Goal: Book appointment/travel/reservation

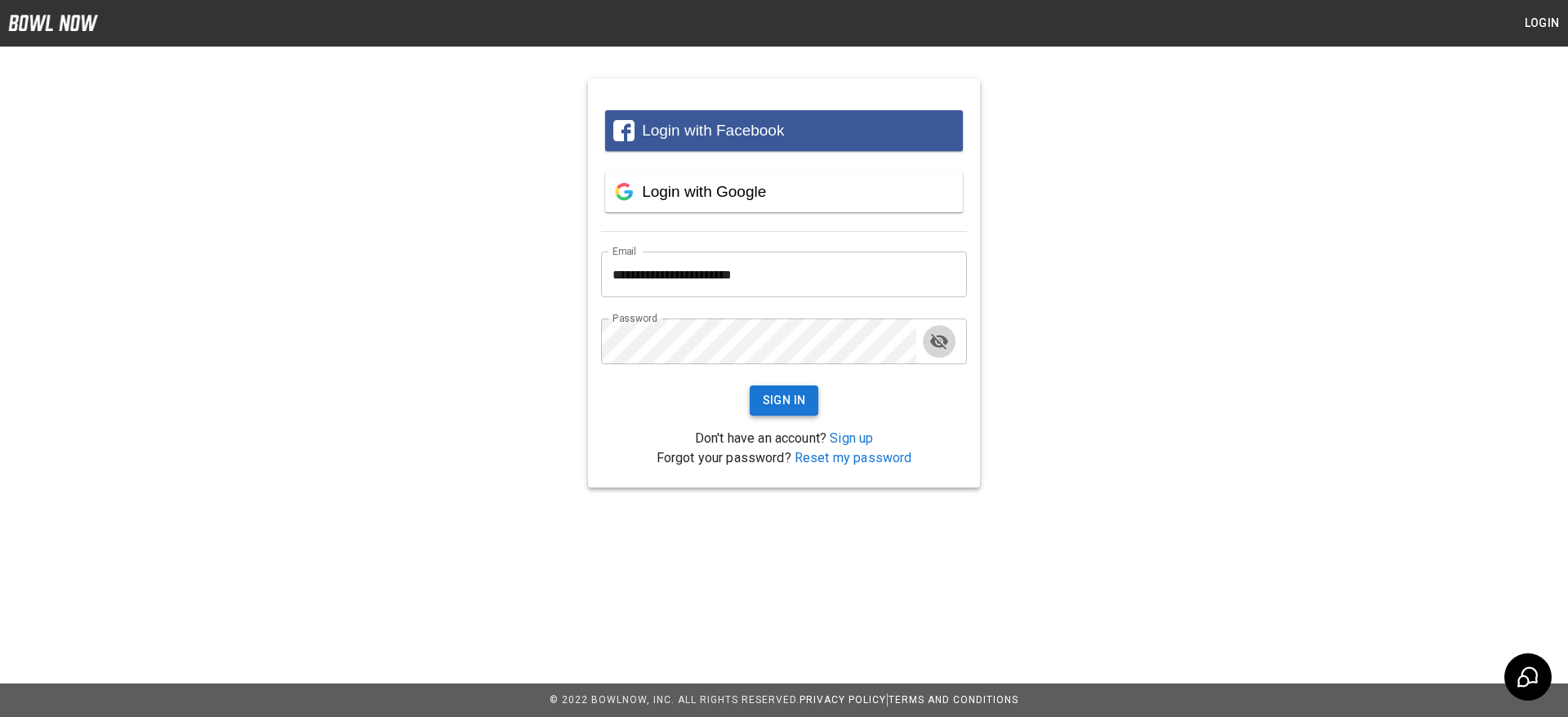
click at [768, 403] on button "Sign In" at bounding box center [784, 401] width 69 height 31
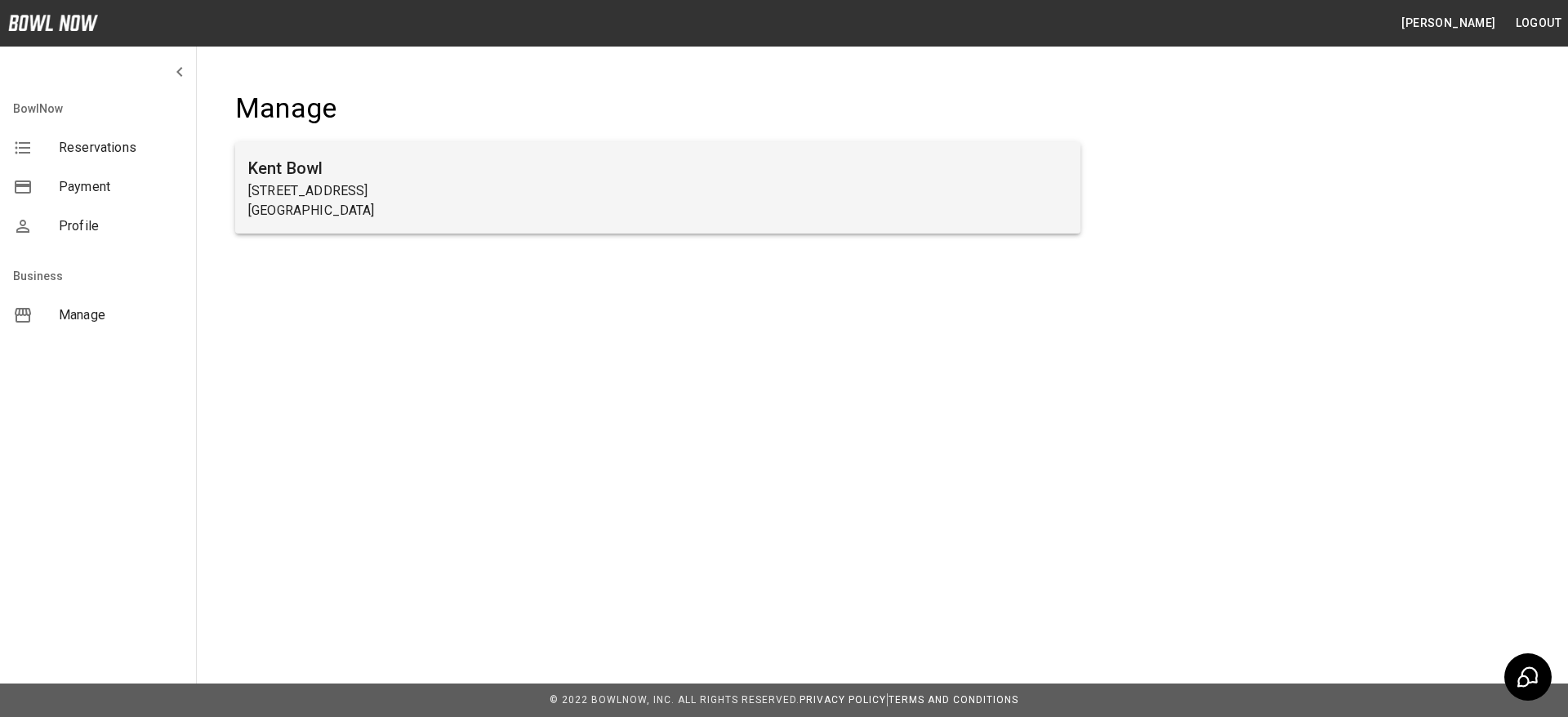
click at [297, 165] on h6 "Kent Bowl" at bounding box center [657, 168] width 819 height 26
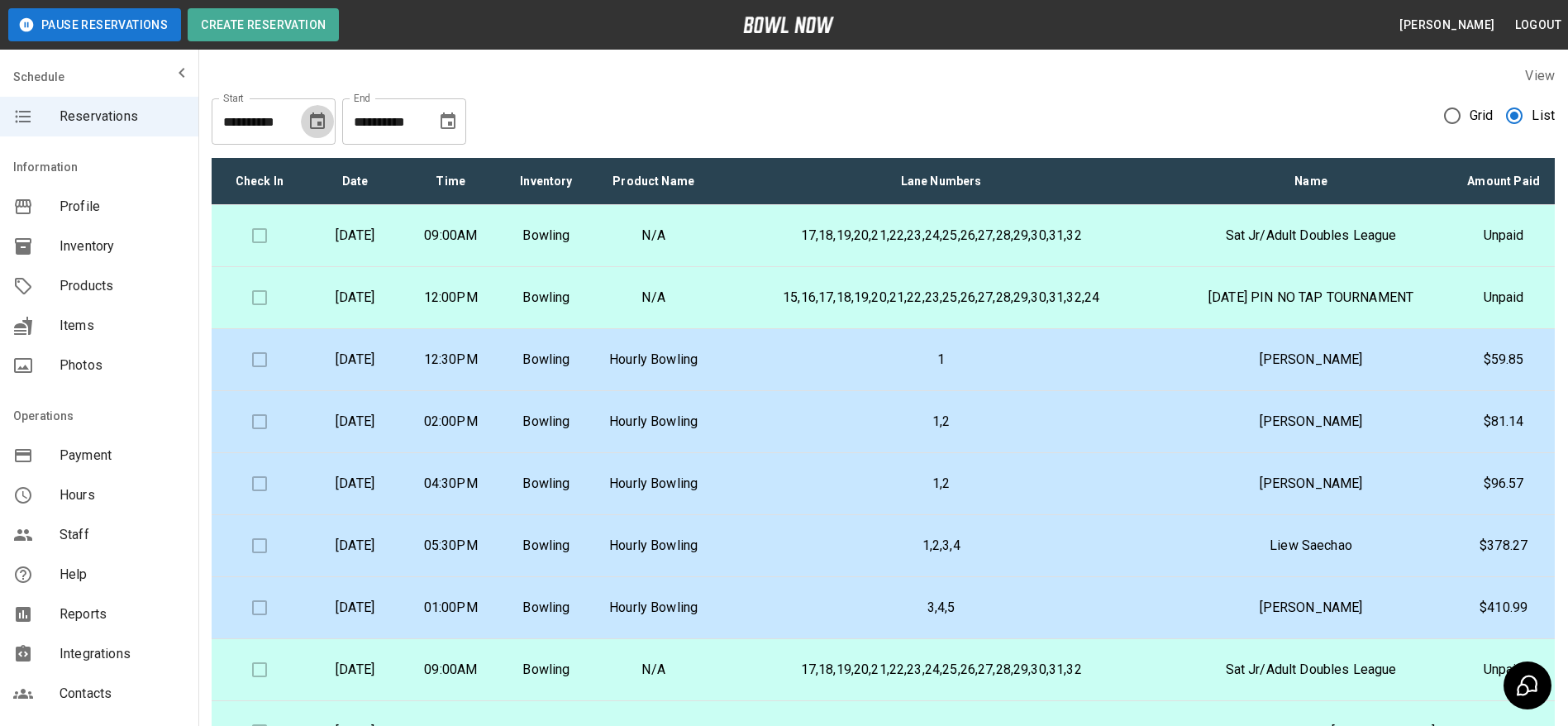
click at [318, 119] on icon "Choose date, selected date is Aug 16, 2025" at bounding box center [317, 122] width 20 height 20
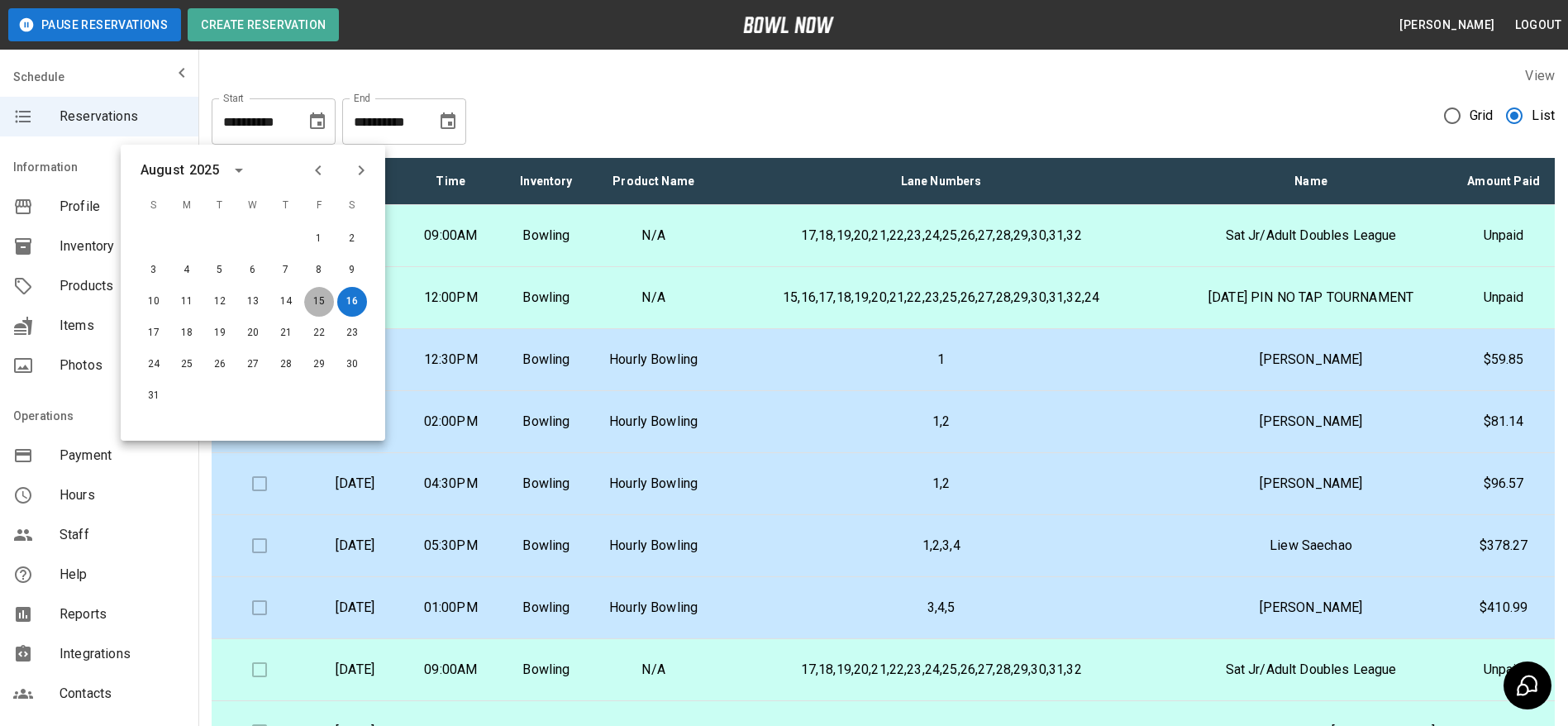
click at [323, 296] on button "15" at bounding box center [318, 301] width 30 height 30
type input "**********"
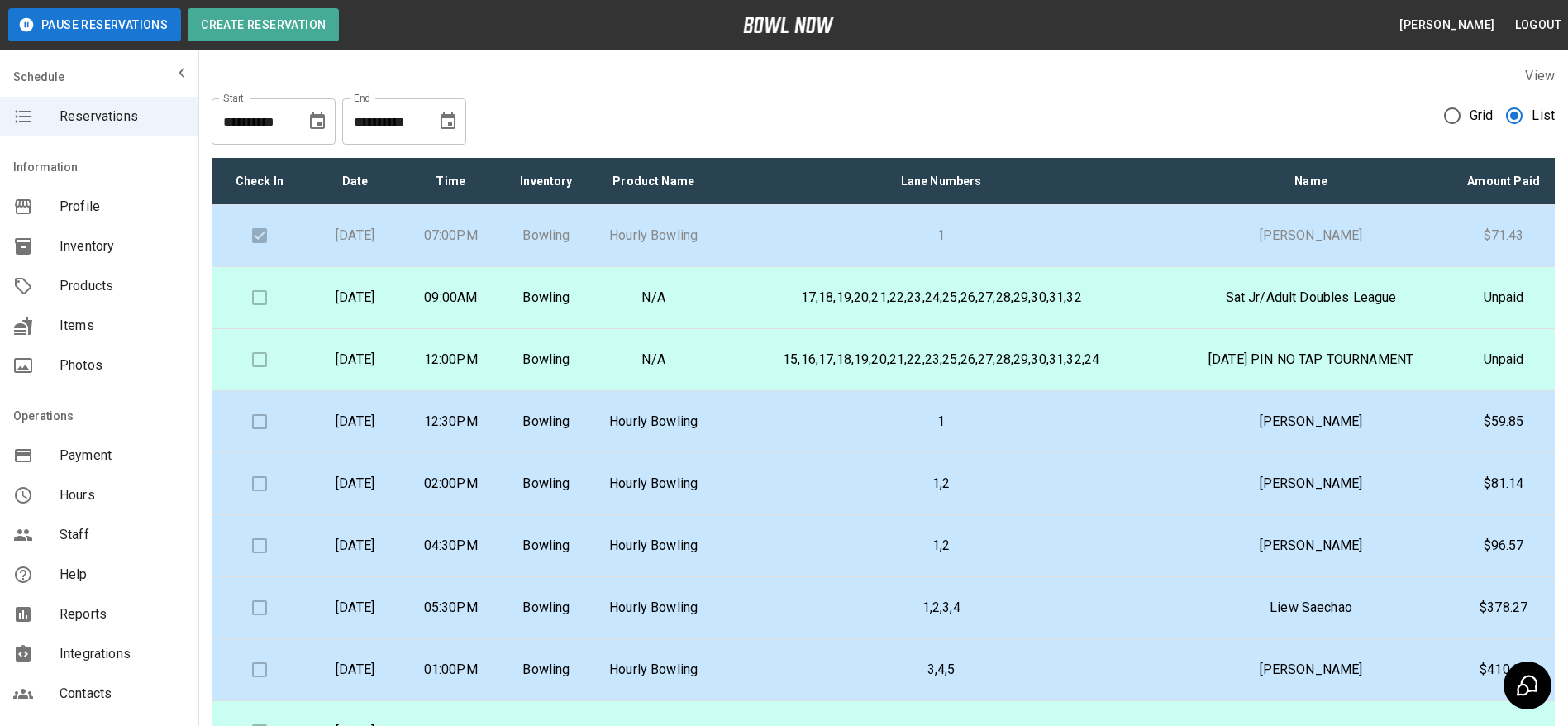
click at [890, 246] on p "1" at bounding box center [941, 236] width 429 height 20
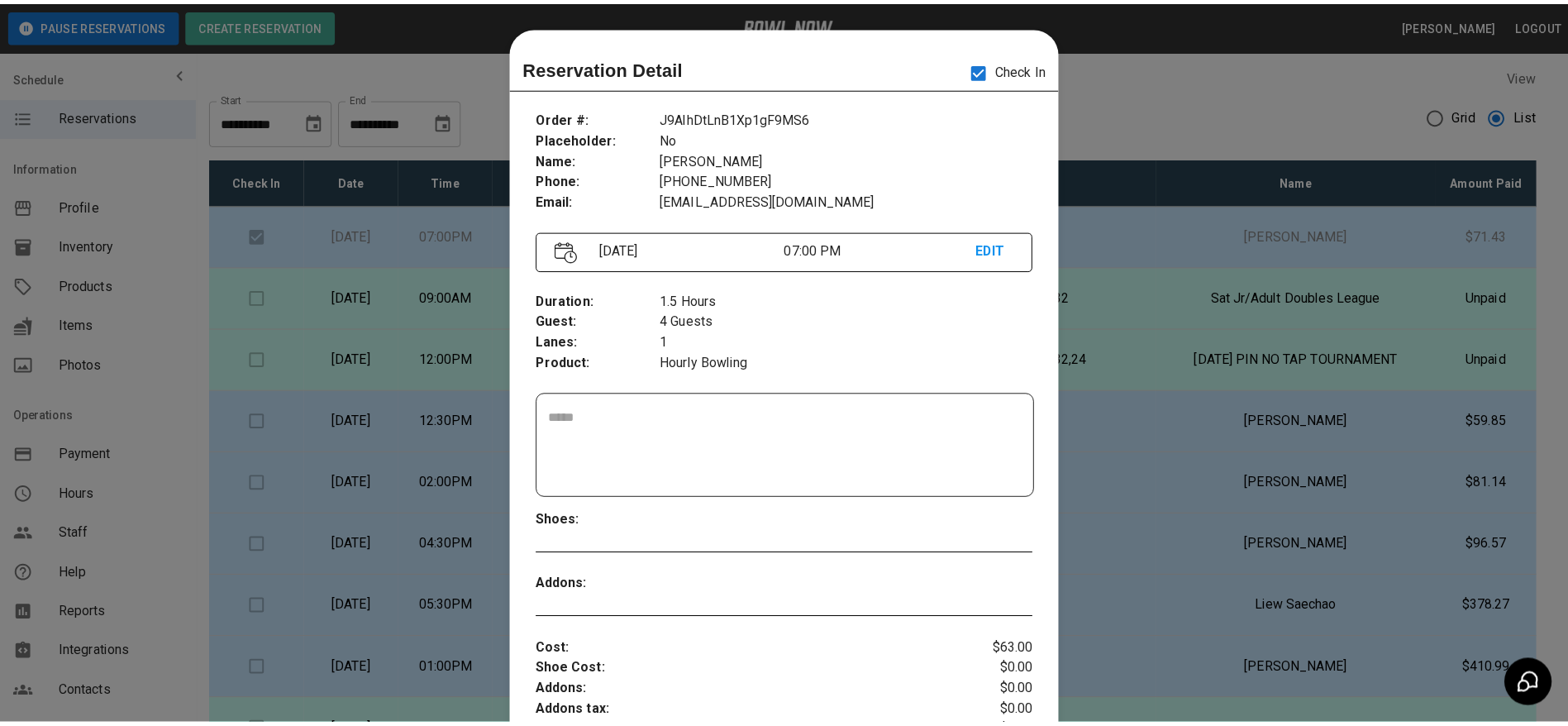
scroll to position [26, 0]
